Goal: Find contact information: Obtain details needed to contact an individual or organization

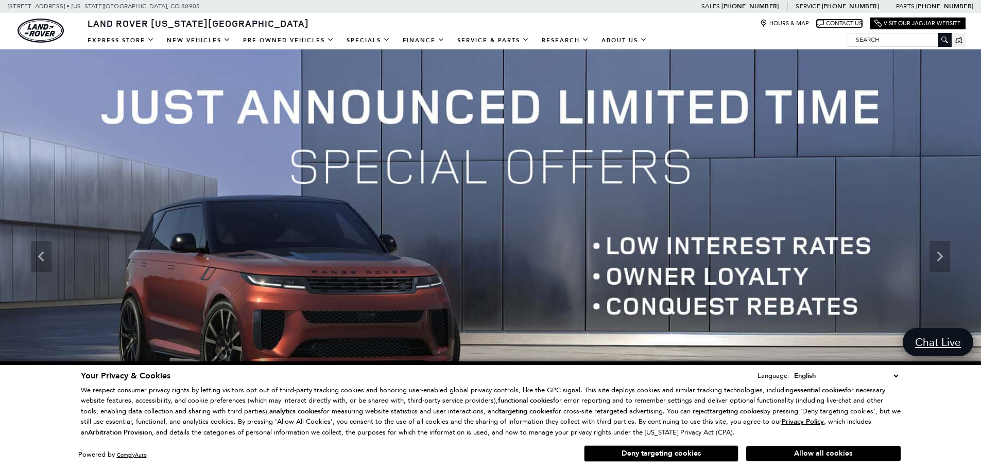
click at [836, 24] on link "Contact Us" at bounding box center [839, 24] width 45 height 8
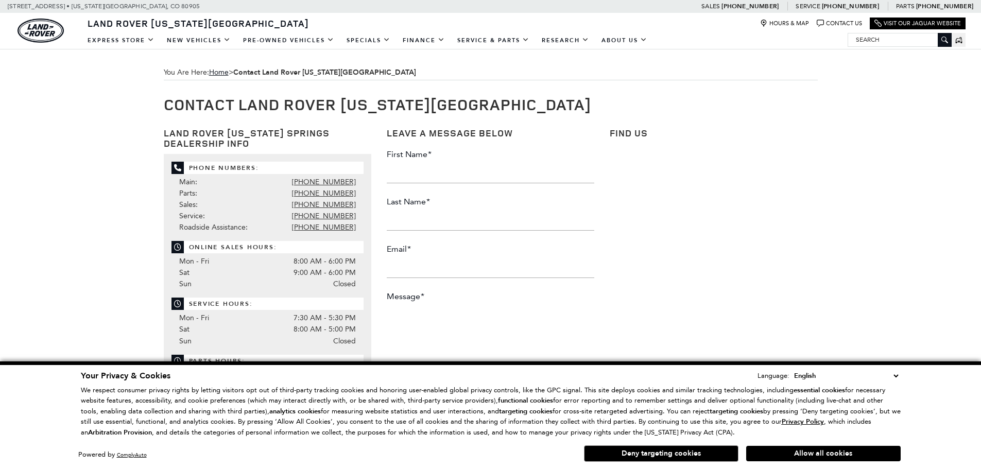
click at [899, 372] on div "Your Privacy & Cookies Language: English Spanish / Español English / [GEOGRAPHI…" at bounding box center [491, 417] width 824 height 98
click at [895, 381] on select "English Spanish / Español English / [GEOGRAPHIC_DATA] Korean / 한국어 Vietnamese /…" at bounding box center [845, 375] width 109 height 11
click at [66, 243] on div "You Are Here: Home > Contact Land Rover [US_STATE][GEOGRAPHIC_DATA] Contact Lan…" at bounding box center [490, 432] width 981 height 766
